Goal: Transaction & Acquisition: Purchase product/service

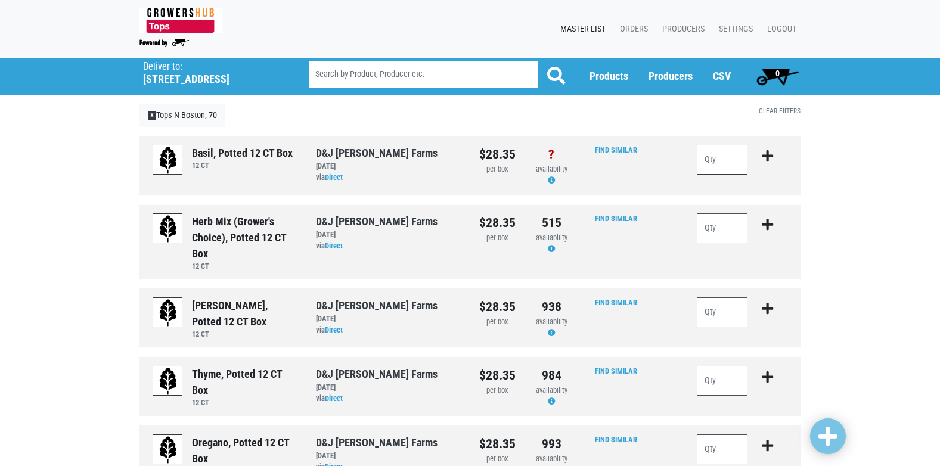
click at [721, 165] on input "number" at bounding box center [722, 160] width 51 height 30
type input "1"
click at [836, 437] on span at bounding box center [827, 436] width 19 height 21
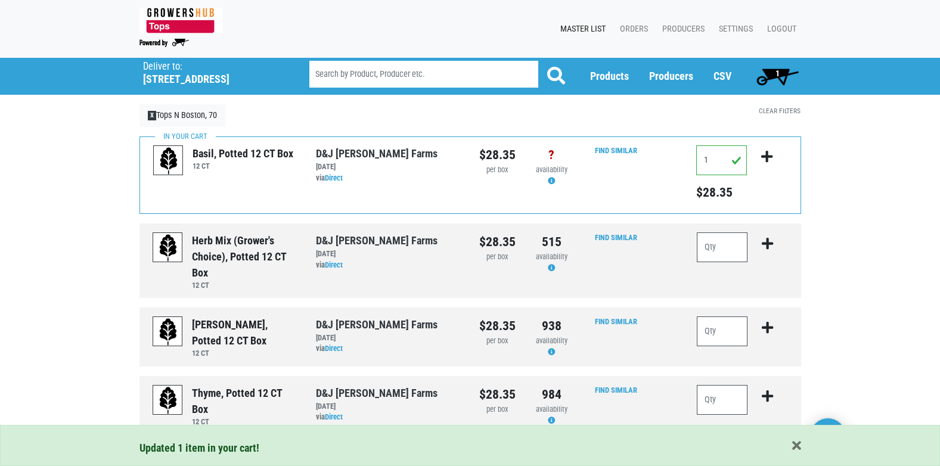
click at [776, 76] on span "1" at bounding box center [777, 74] width 4 height 10
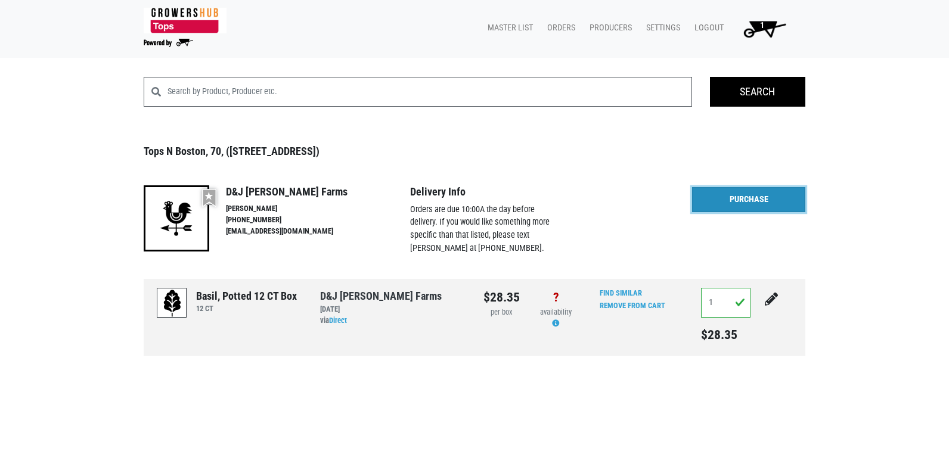
click at [762, 200] on link "Purchase" at bounding box center [748, 199] width 113 height 25
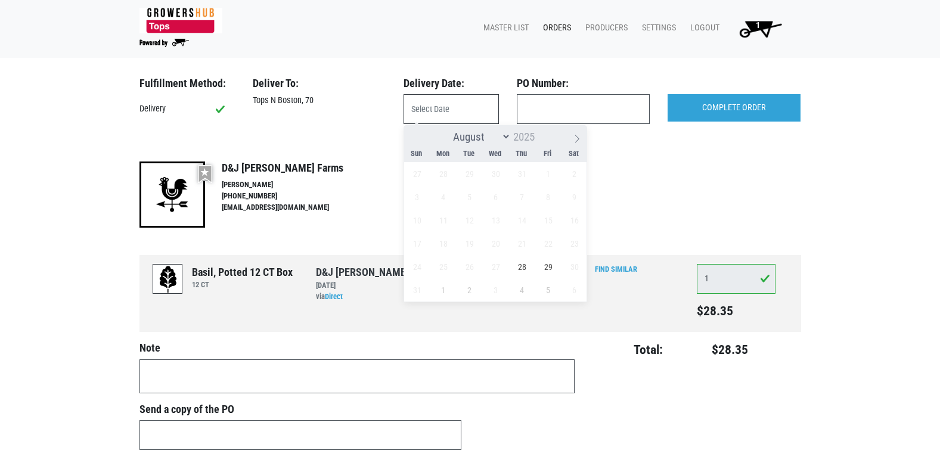
click at [451, 112] on input "text" at bounding box center [450, 109] width 95 height 30
click at [521, 268] on span "28" at bounding box center [521, 266] width 23 height 23
type input "[DATE]"
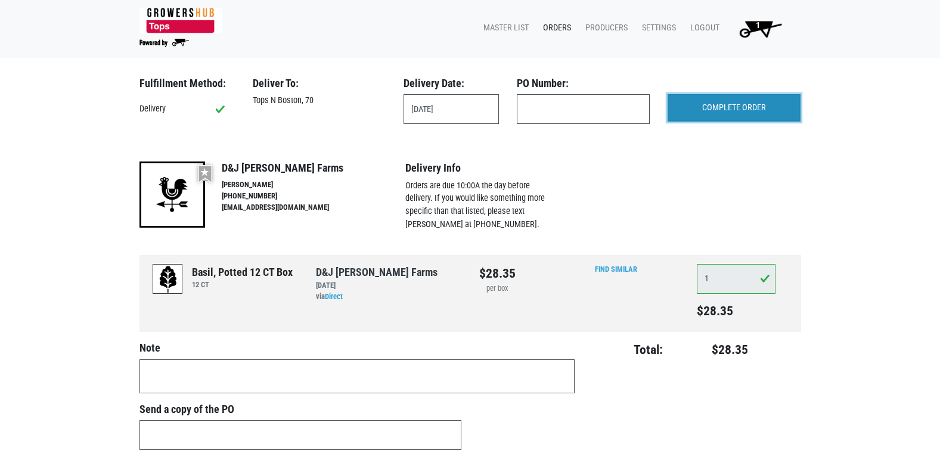
click at [723, 102] on input "COMPLETE ORDER" at bounding box center [733, 107] width 133 height 27
